Goal: Check status: Check status

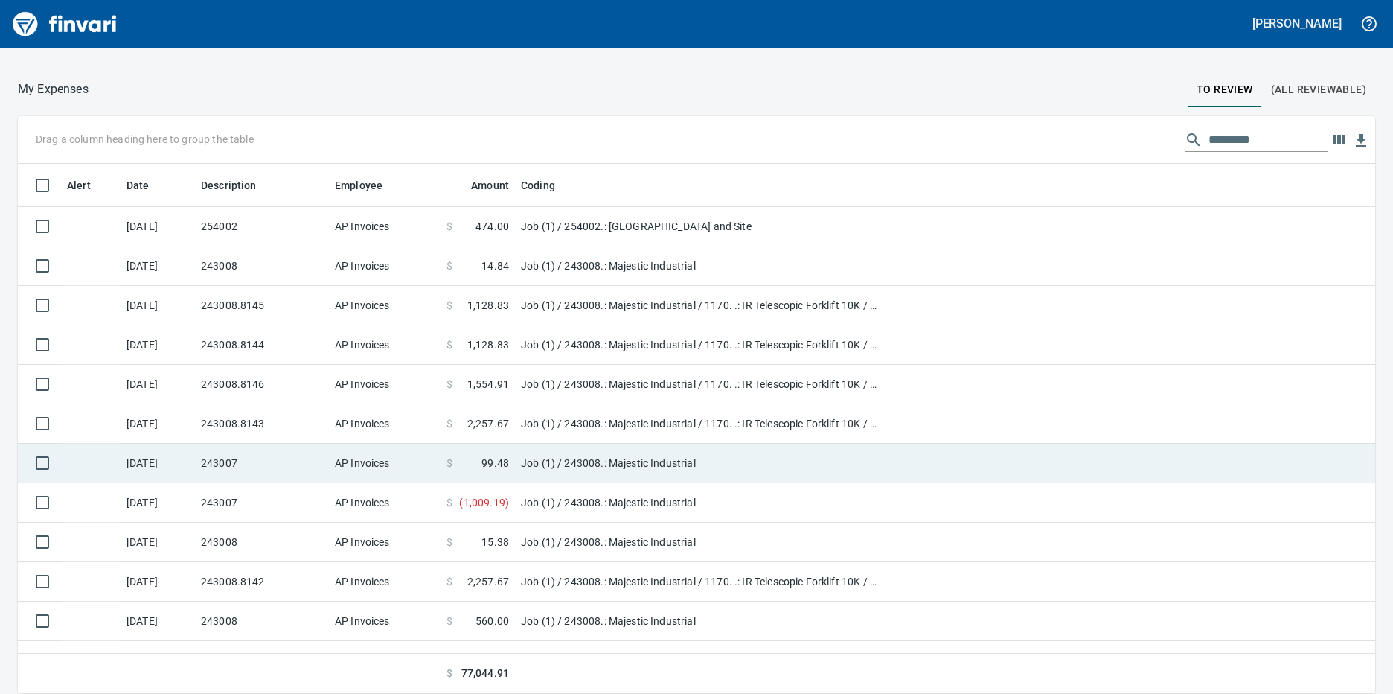
click at [251, 461] on td "243007" at bounding box center [262, 463] width 134 height 39
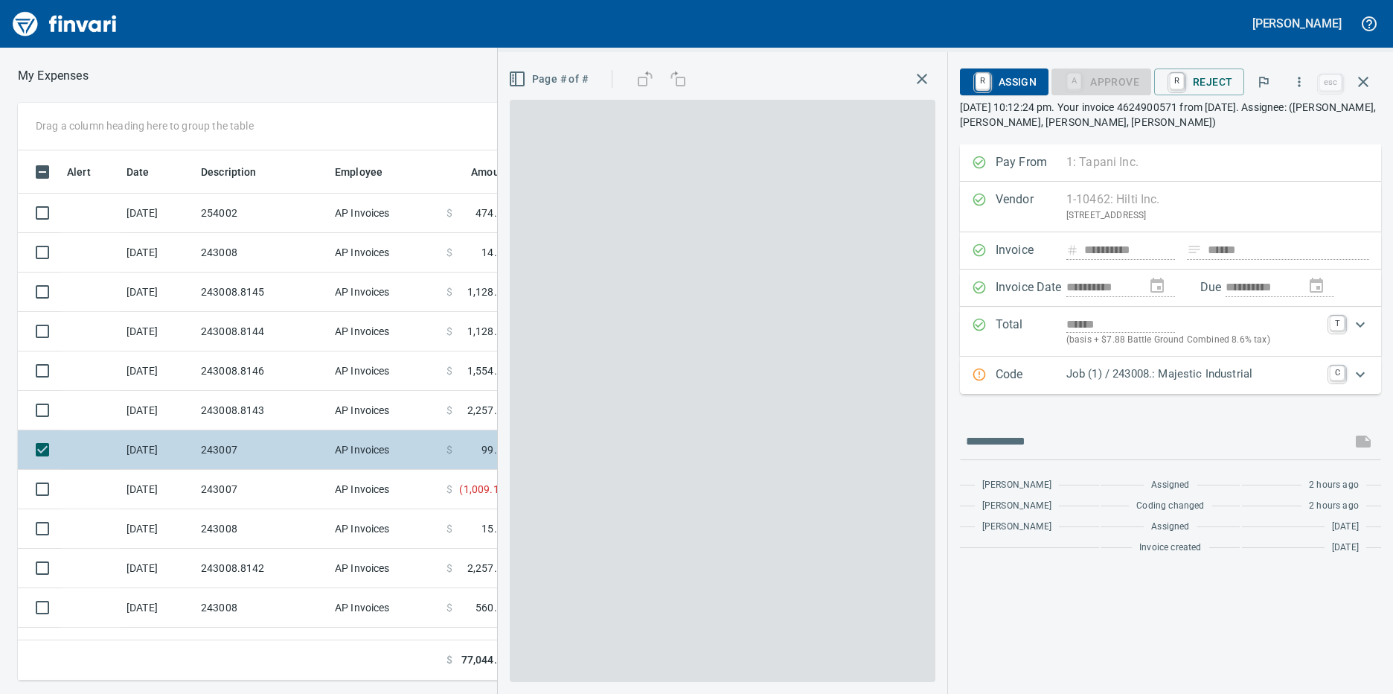
scroll to position [519, 963]
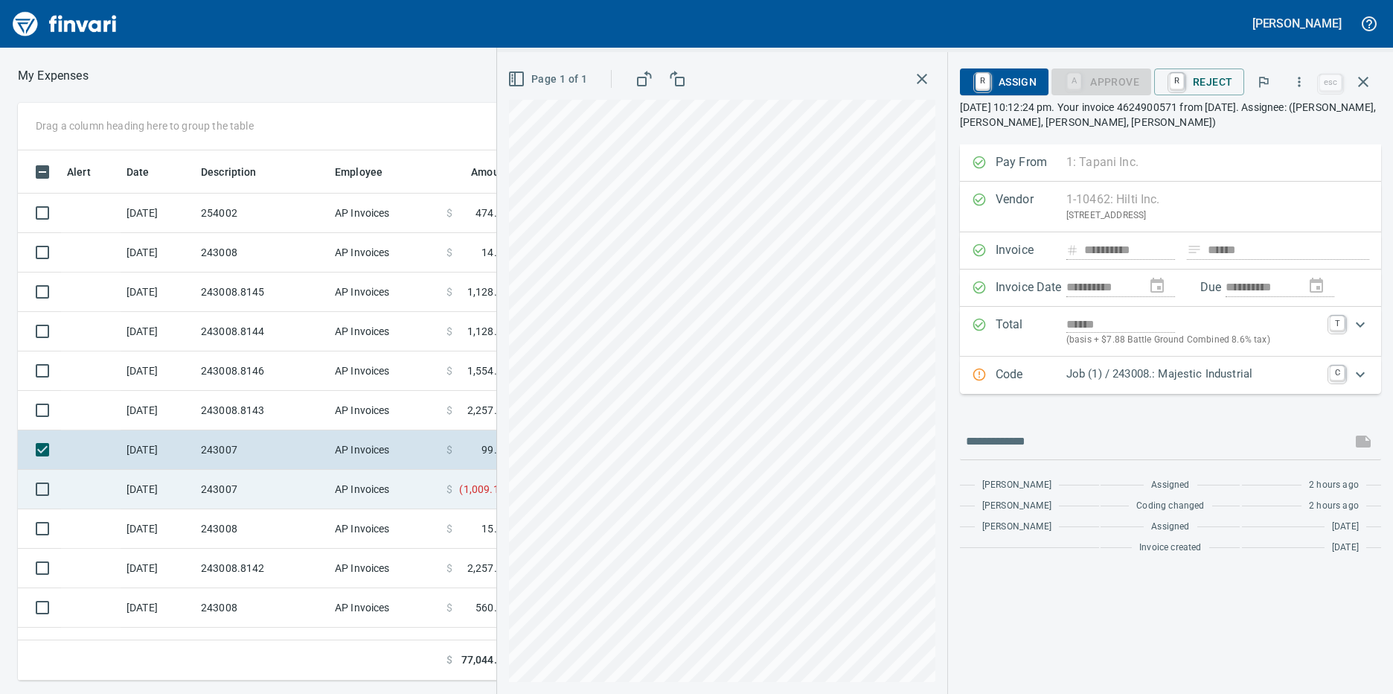
click at [252, 493] on td "243007" at bounding box center [262, 489] width 134 height 39
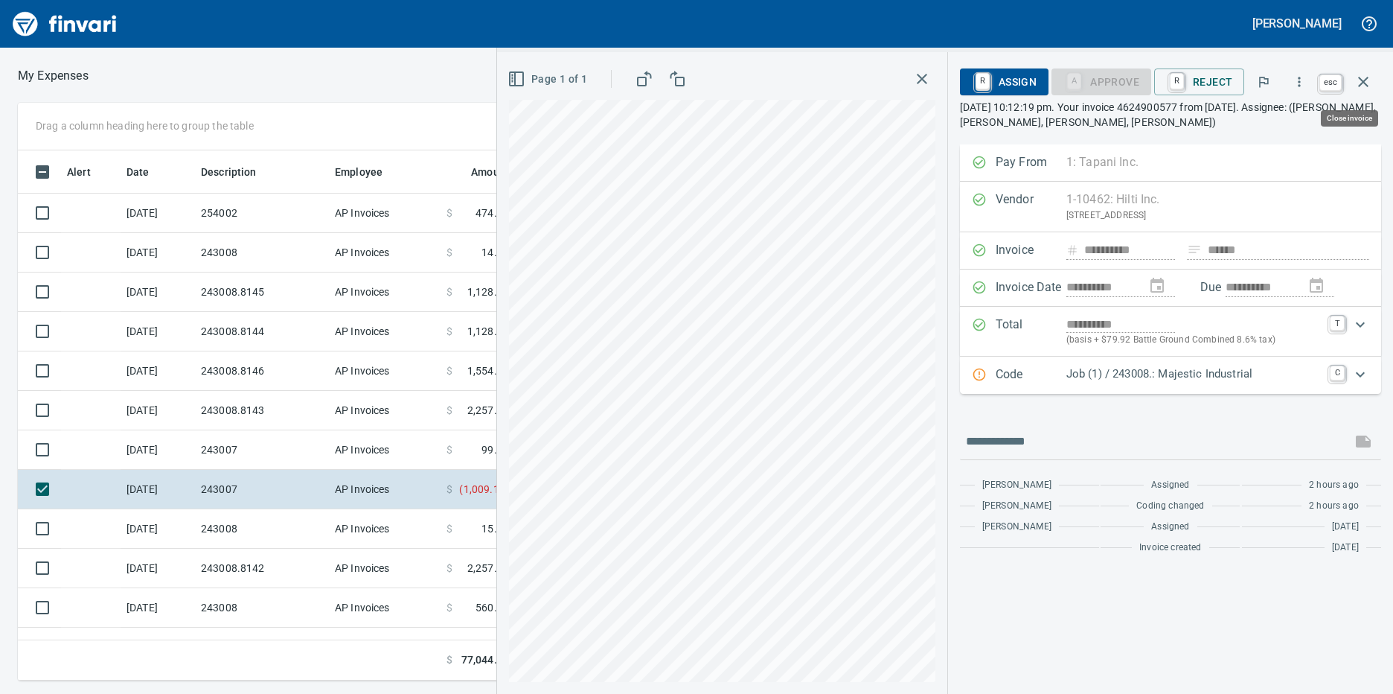
click at [1371, 89] on icon "button" at bounding box center [1363, 82] width 18 height 18
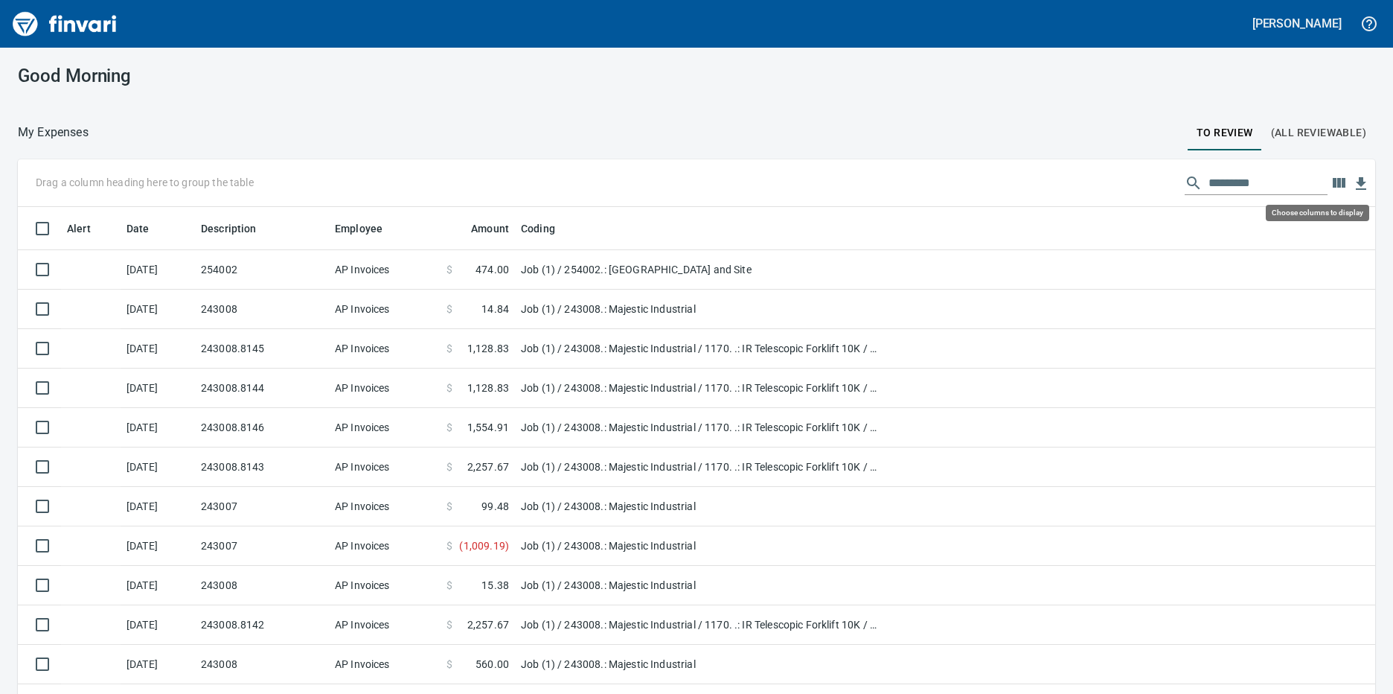
scroll to position [519, 1324]
click at [1333, 181] on icon "button" at bounding box center [1339, 183] width 13 height 10
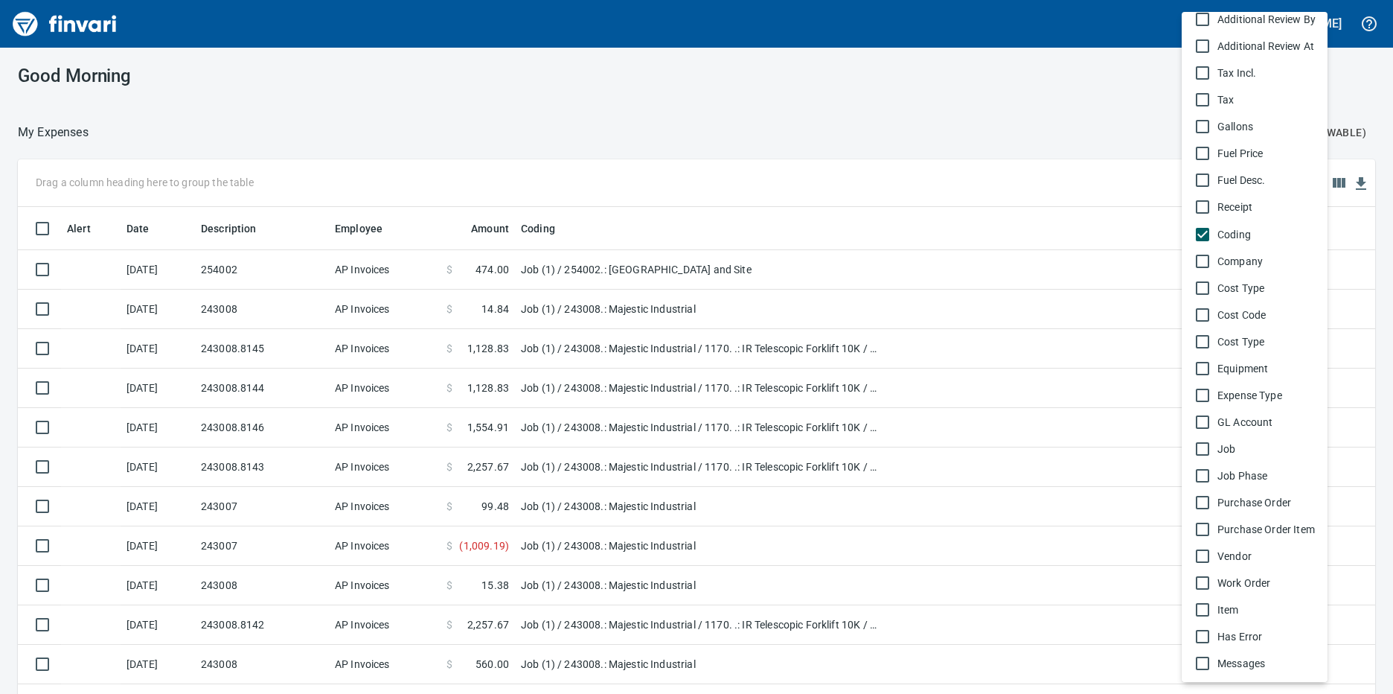
scroll to position [656, 0]
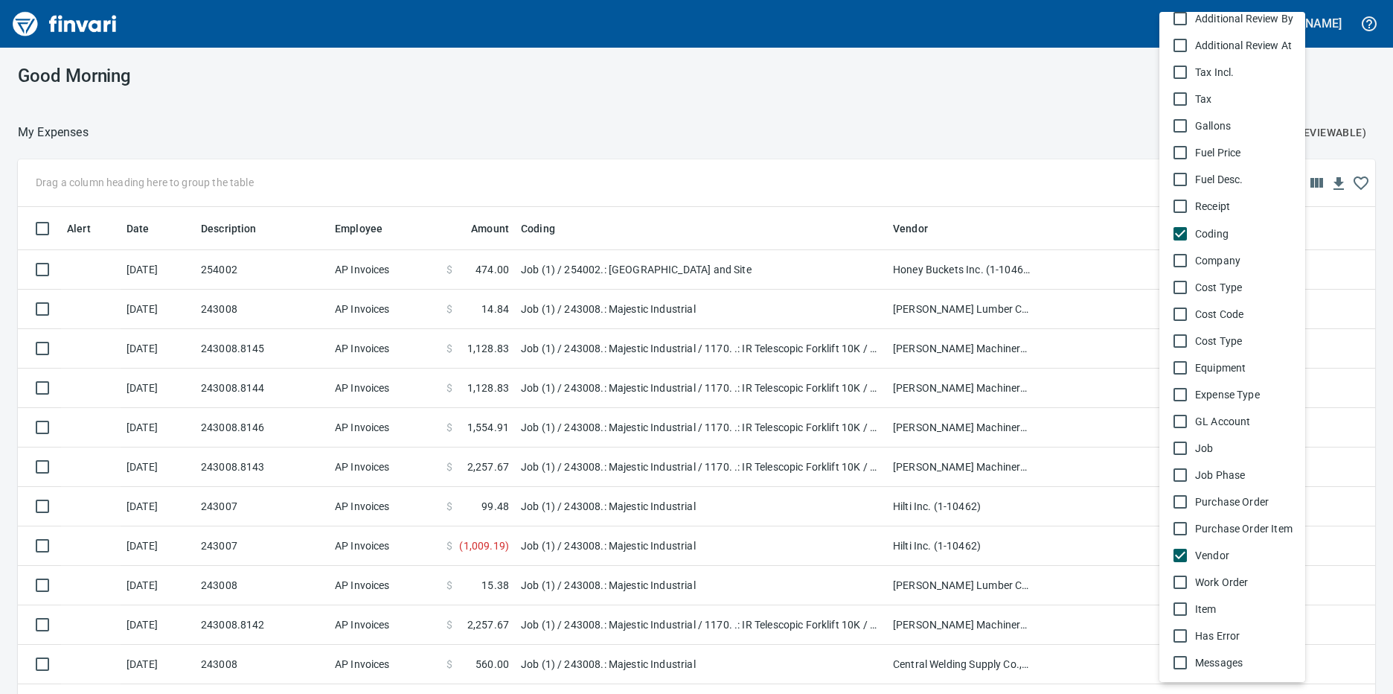
click at [1051, 122] on div at bounding box center [696, 347] width 1393 height 694
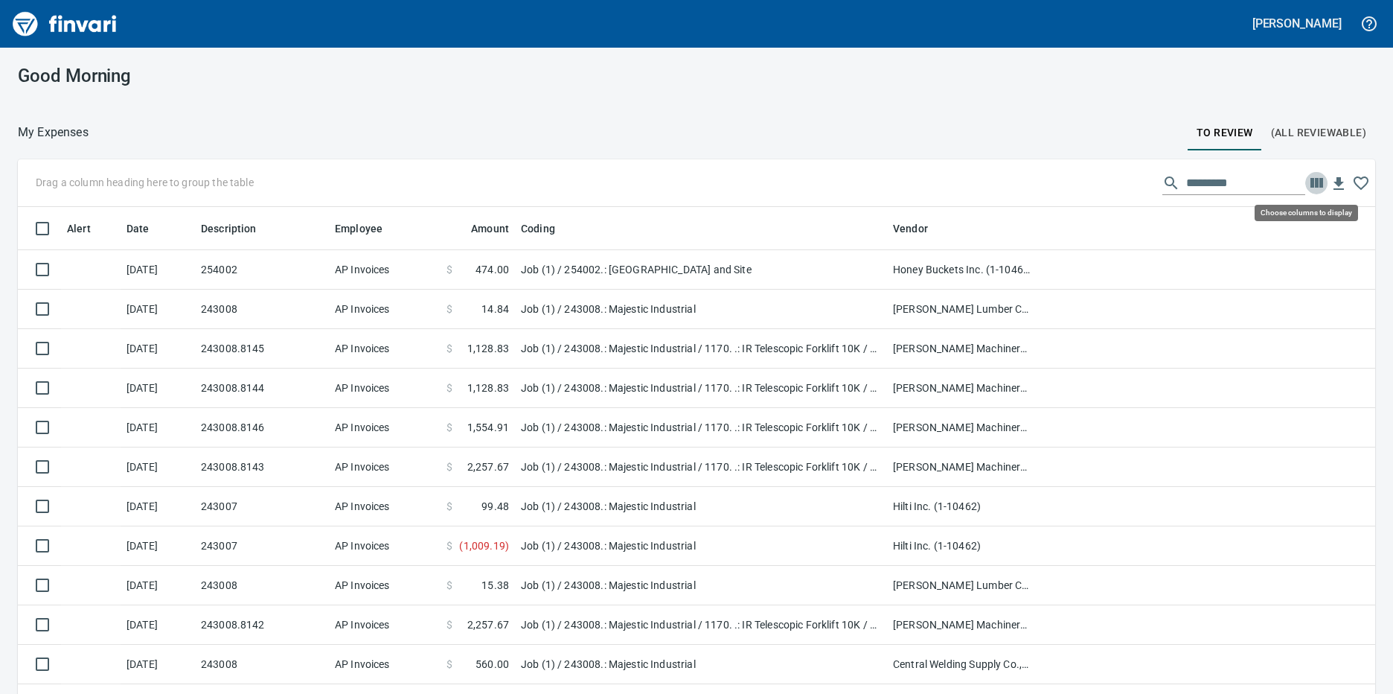
scroll to position [519, 1324]
click at [1310, 183] on icon "button" at bounding box center [1316, 183] width 13 height 10
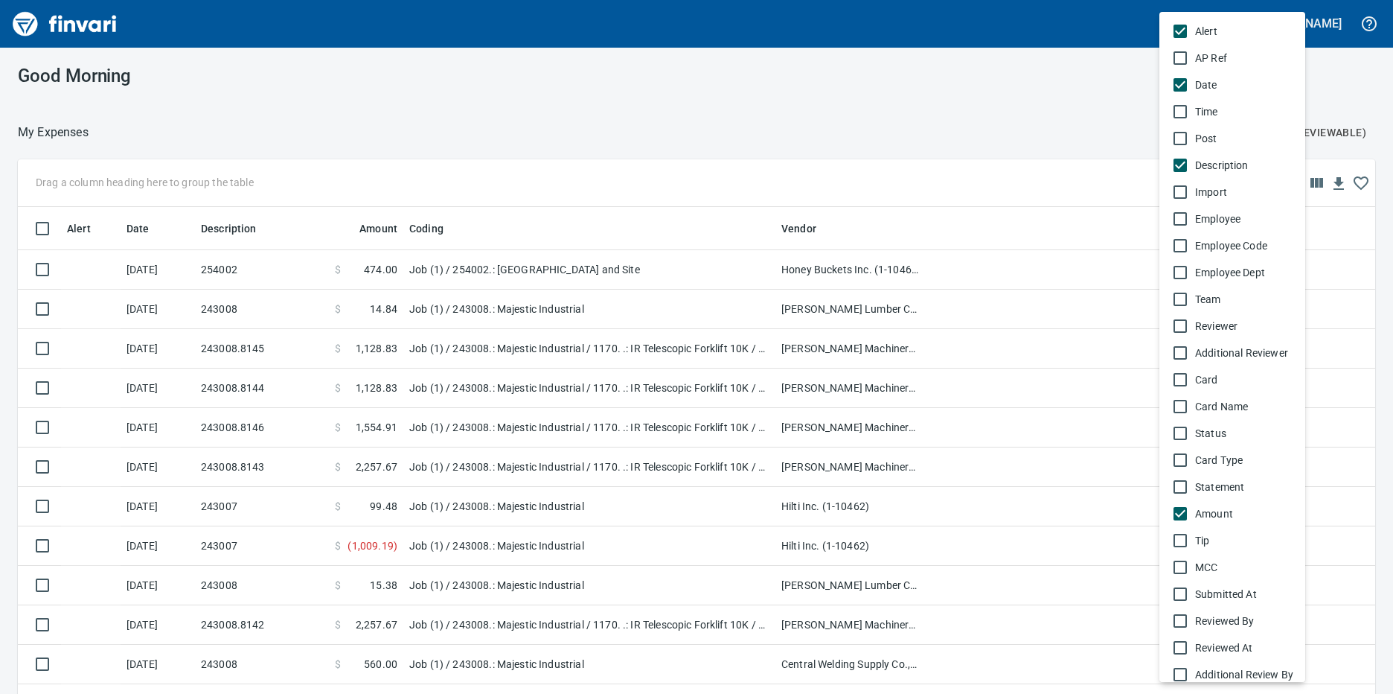
drag, startPoint x: 428, startPoint y: 229, endPoint x: 409, endPoint y: 233, distance: 19.0
click at [409, 233] on div at bounding box center [696, 347] width 1393 height 694
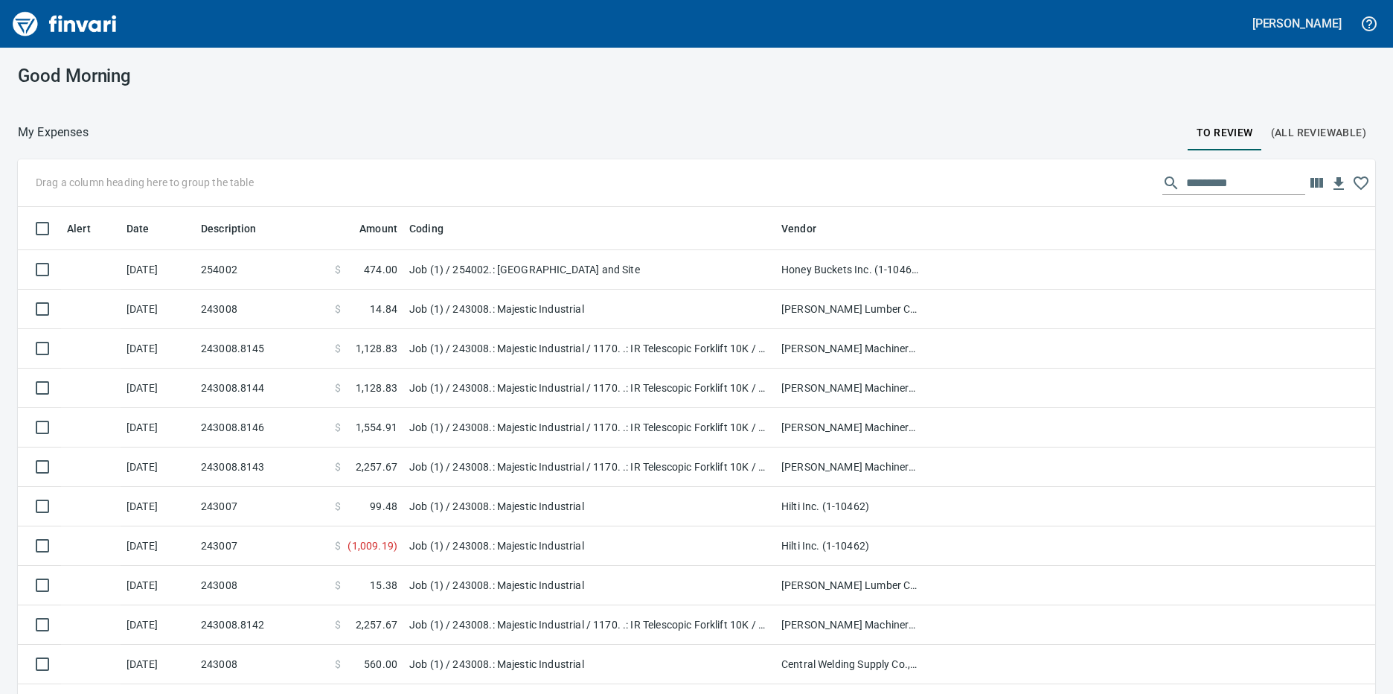
drag, startPoint x: 538, startPoint y: 138, endPoint x: 481, endPoint y: 199, distance: 83.2
click at [536, 140] on div "Alert AP Ref Date Time Post Description Import Employee Employee Code Employee …" at bounding box center [696, 347] width 1393 height 694
drag, startPoint x: 432, startPoint y: 226, endPoint x: 88, endPoint y: 231, distance: 343.8
click at [88, 231] on body "[PERSON_NAME] Good Morning My Expenses To Review (All Reviewable) Drag a column…" at bounding box center [696, 347] width 1393 height 694
drag, startPoint x: 420, startPoint y: 228, endPoint x: 124, endPoint y: 181, distance: 299.9
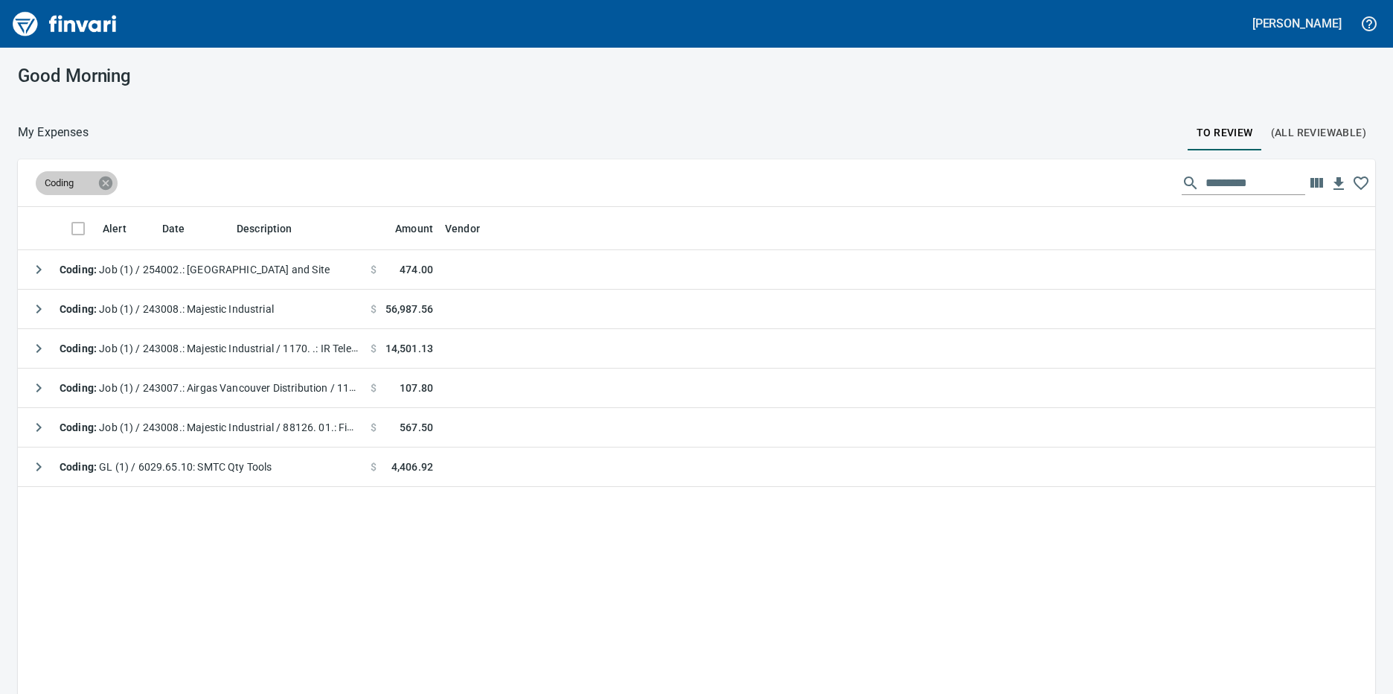
click at [106, 182] on icon at bounding box center [105, 183] width 16 height 16
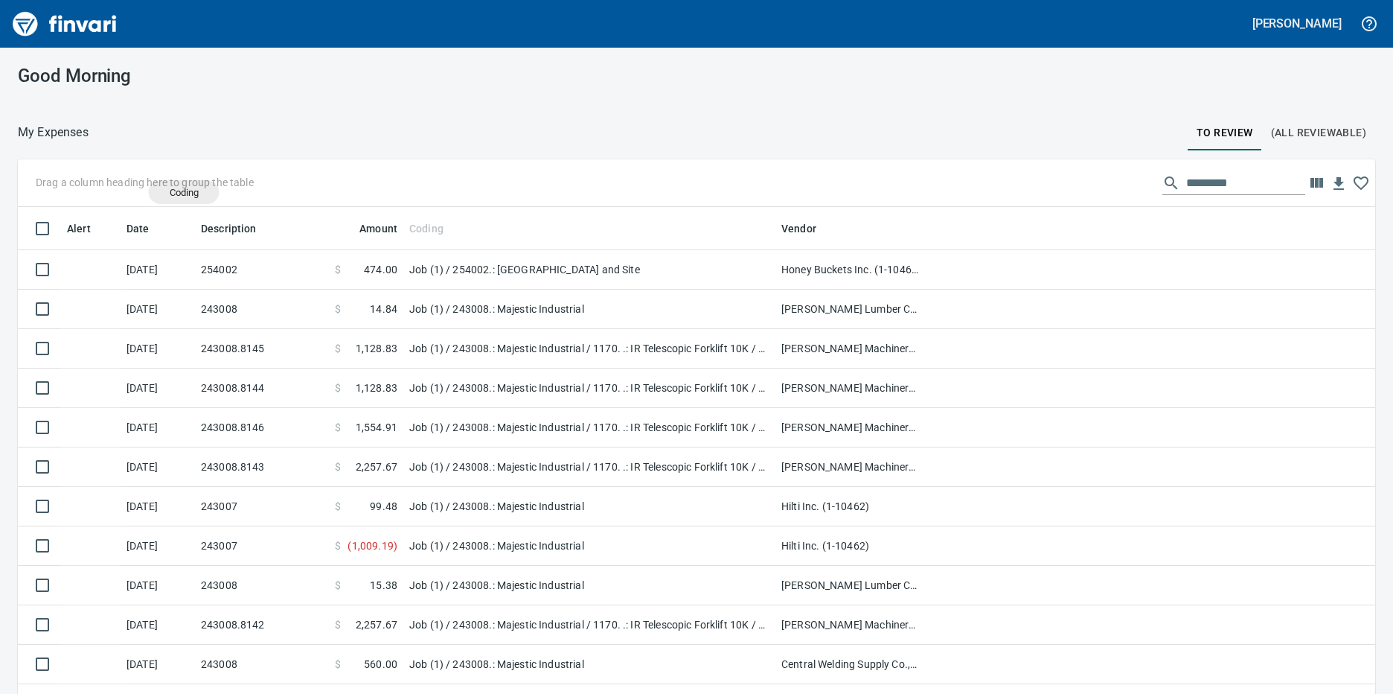
drag, startPoint x: 438, startPoint y: 231, endPoint x: 178, endPoint y: 192, distance: 262.7
click at [178, 192] on body "[PERSON_NAME] Good Morning My Expenses To Review (All Reviewable) Drag a column…" at bounding box center [696, 347] width 1393 height 694
drag, startPoint x: 429, startPoint y: 231, endPoint x: 51, endPoint y: 184, distance: 380.3
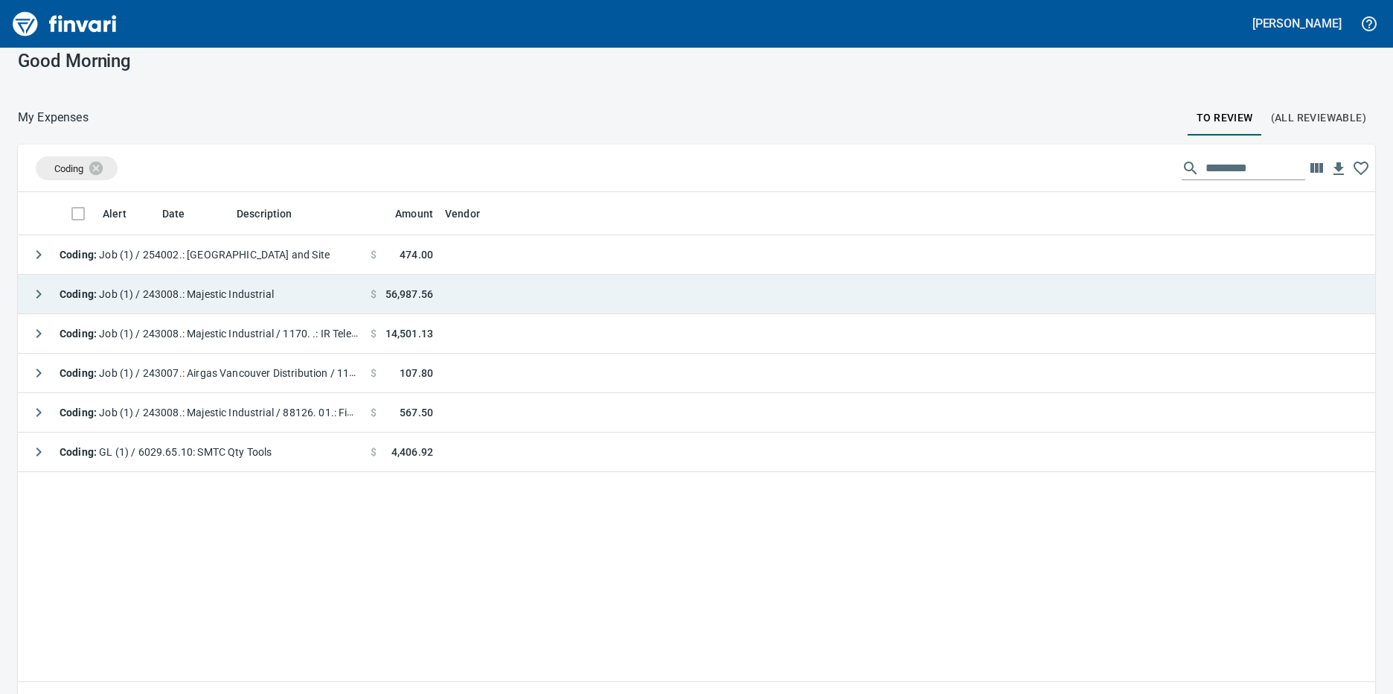
scroll to position [0, 0]
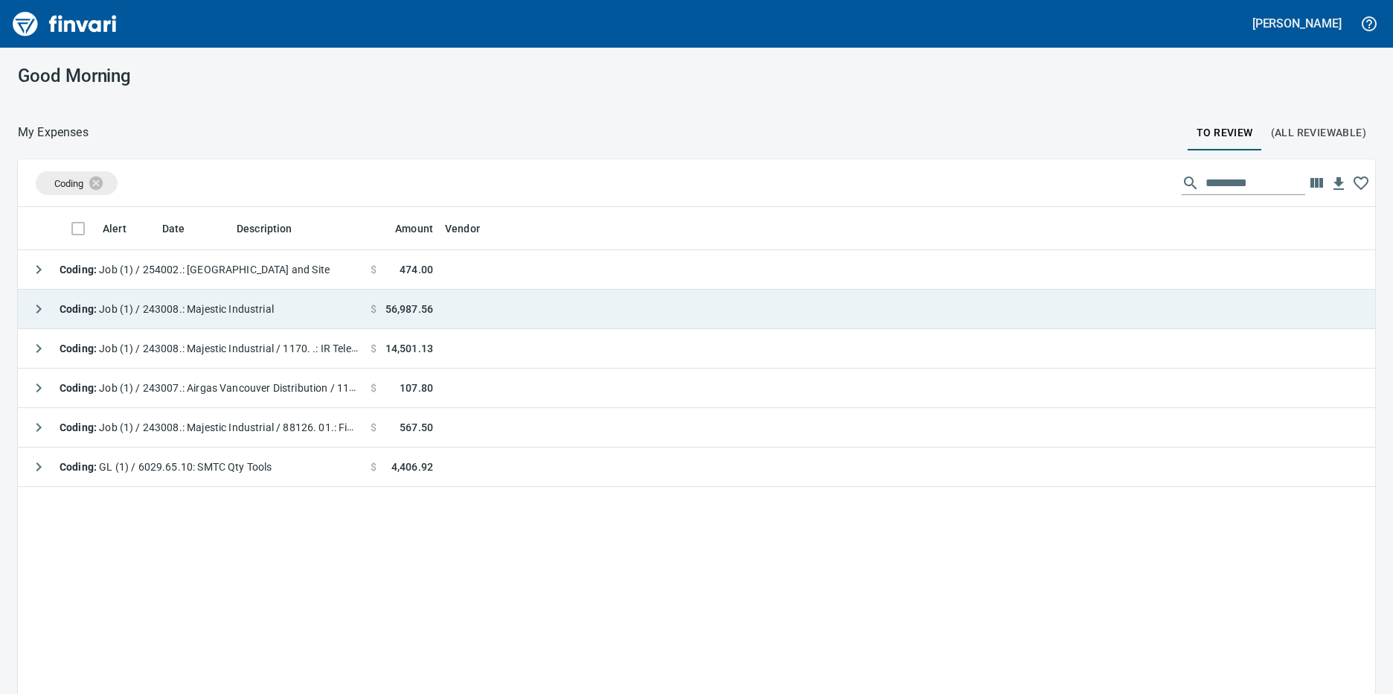
click at [41, 309] on icon "button" at bounding box center [38, 308] width 5 height 9
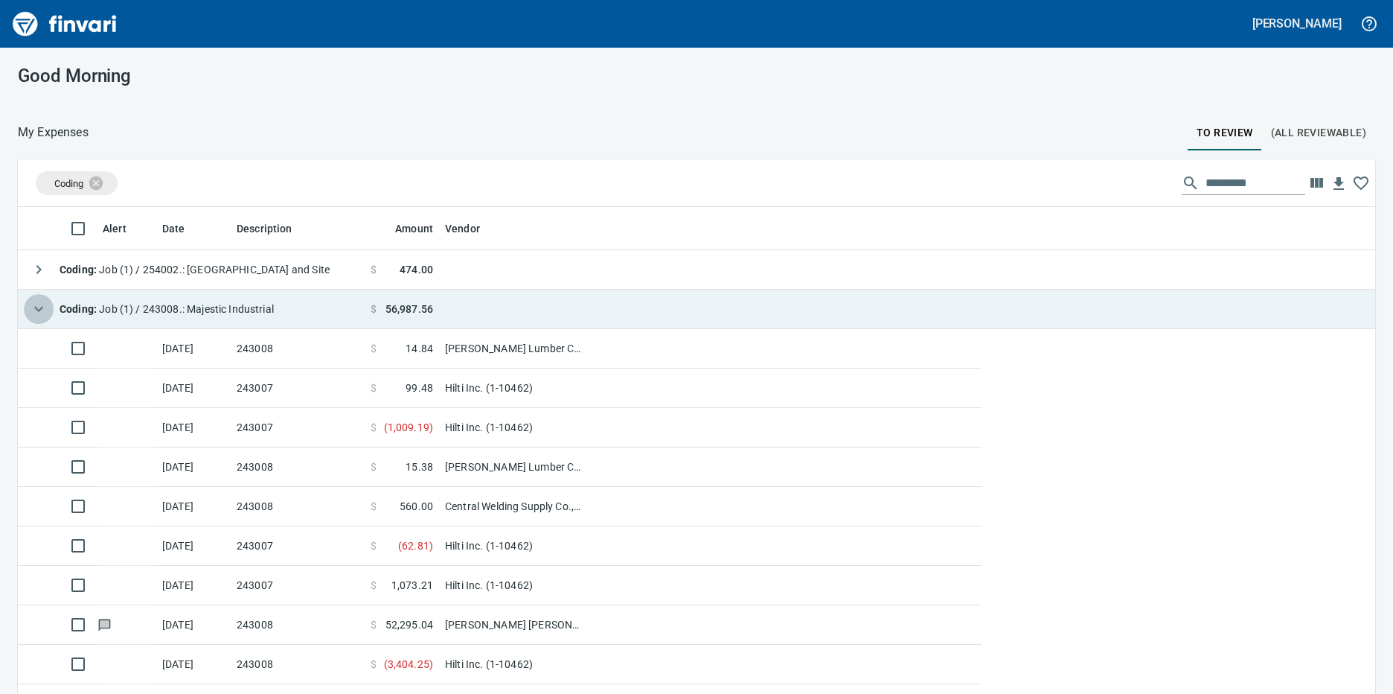
click at [41, 309] on icon "button" at bounding box center [38, 309] width 9 height 5
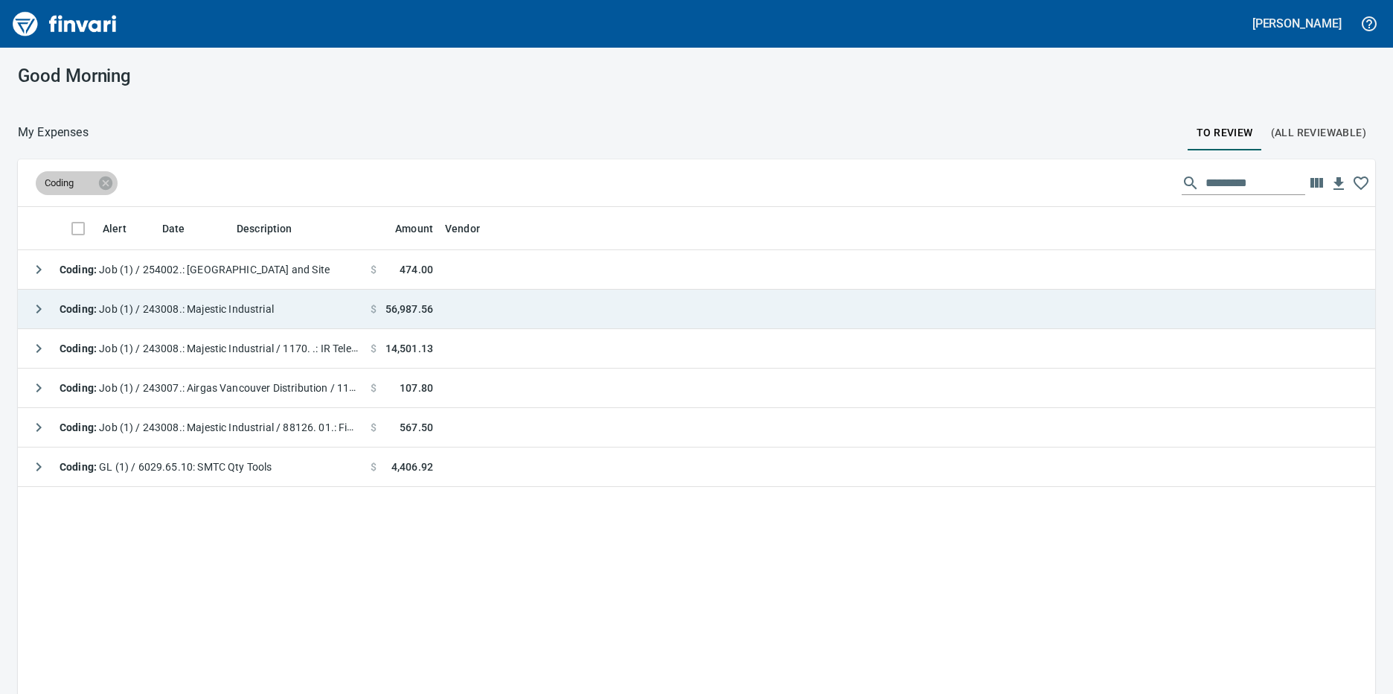
click at [97, 188] on span "Coding" at bounding box center [69, 182] width 66 height 13
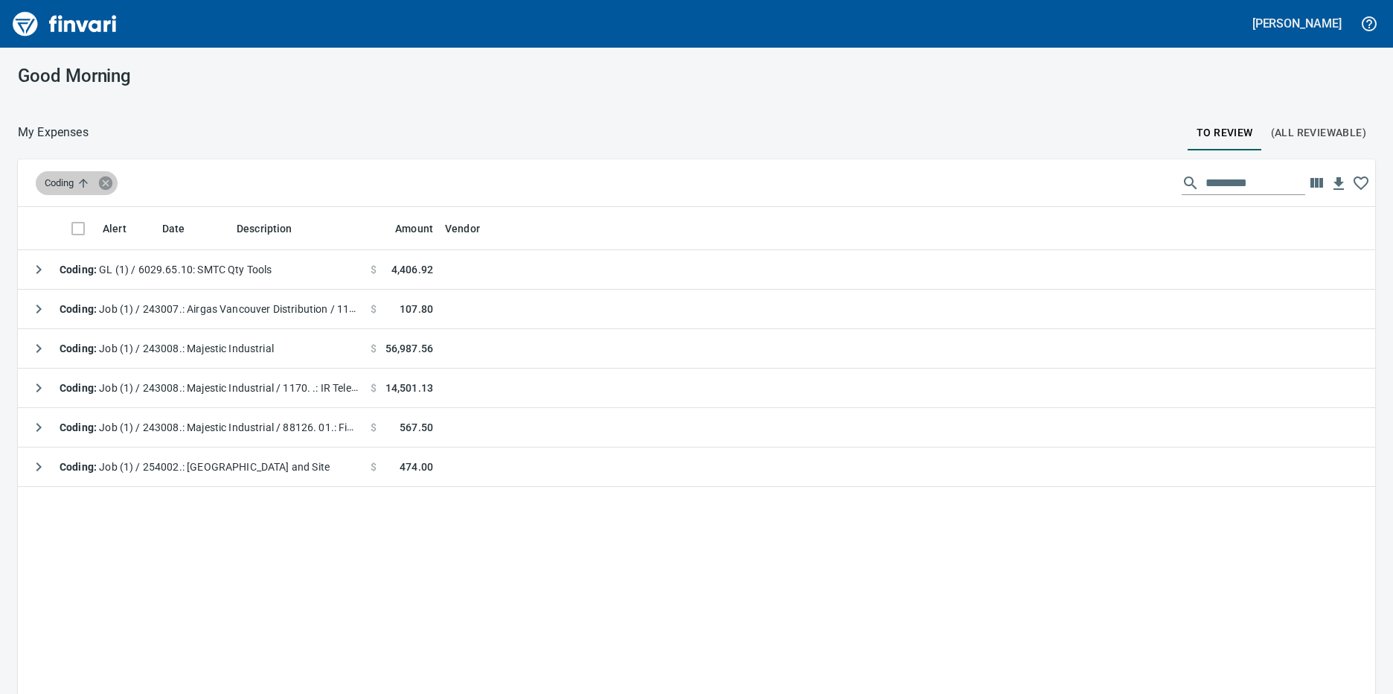
click at [109, 181] on icon at bounding box center [105, 183] width 16 height 16
